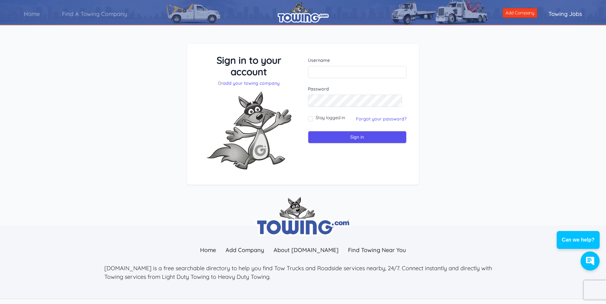
scroll to position [30, 0]
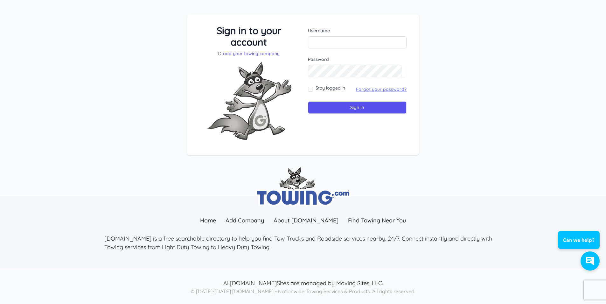
click at [372, 88] on link "Forgot your password?" at bounding box center [381, 89] width 51 height 6
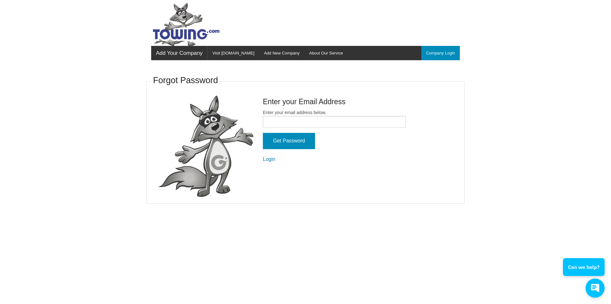
click at [271, 158] on link "Login" at bounding box center [269, 158] width 12 height 5
